Goal: Entertainment & Leisure: Consume media (video, audio)

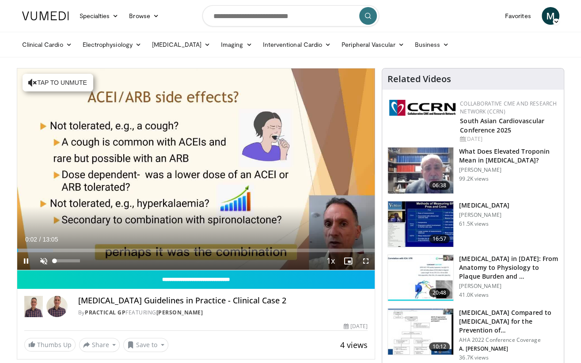
click at [41, 261] on span "Video Player" at bounding box center [44, 261] width 18 height 18
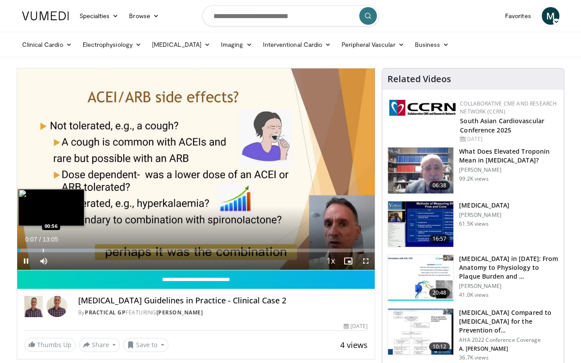
click at [42, 248] on div "Loaded : 25.47% 00:07 00:56" at bounding box center [196, 248] width 358 height 8
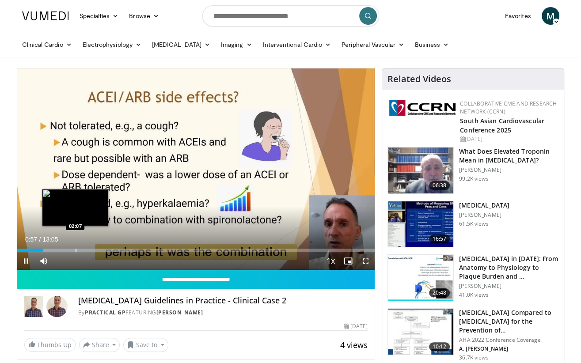
click at [76, 249] on div "Progress Bar" at bounding box center [76, 251] width 1 height 4
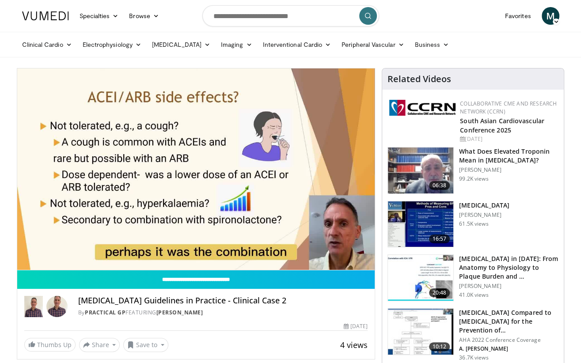
click at [109, 250] on video-js "**********" at bounding box center [196, 170] width 358 height 202
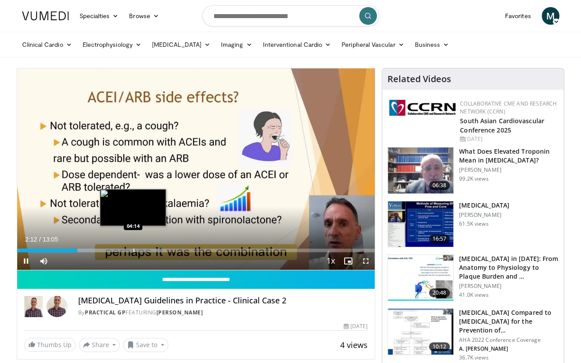
click at [134, 252] on div "Progress Bar" at bounding box center [134, 251] width 1 height 4
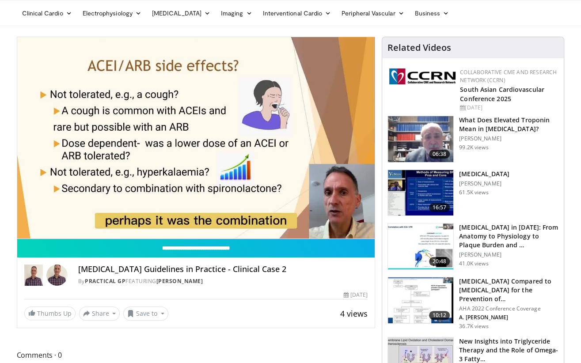
scroll to position [20, 0]
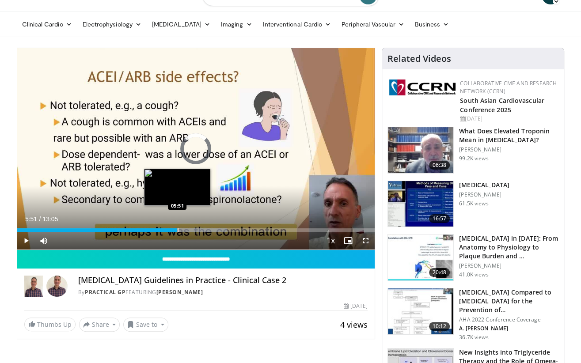
click at [177, 227] on div "Loaded : 58.59% 05:51 05:51" at bounding box center [196, 228] width 358 height 8
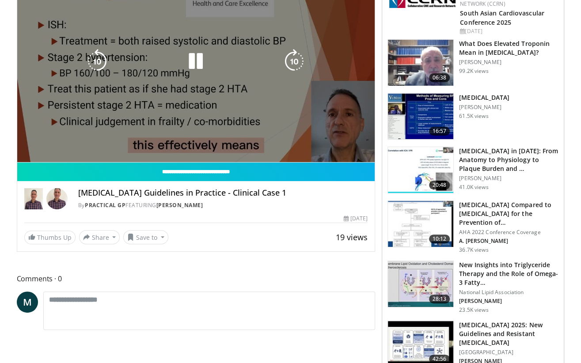
scroll to position [112, 0]
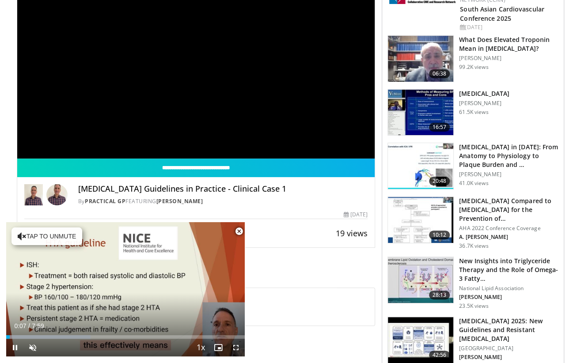
click at [240, 233] on span "Video Player" at bounding box center [239, 232] width 18 height 18
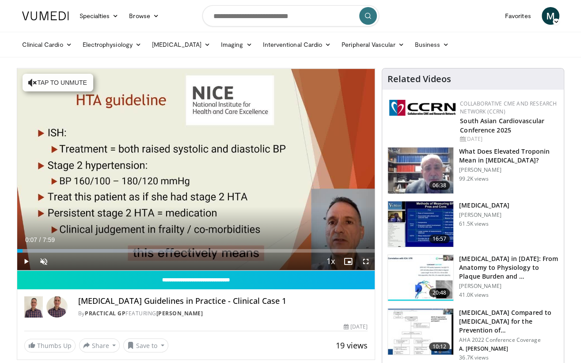
scroll to position [0, 0]
